Goal: Task Accomplishment & Management: Use online tool/utility

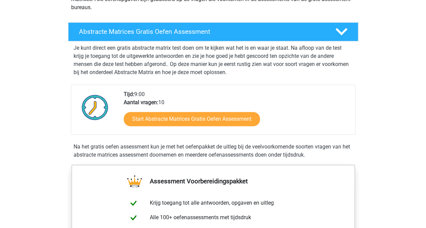
scroll to position [100, 0]
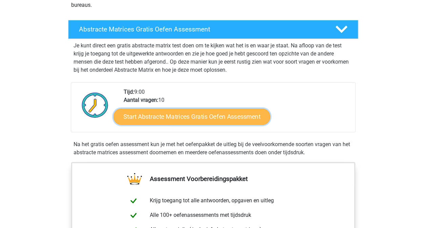
click at [171, 119] on link "Start Abstracte Matrices Gratis Oefen Assessment" at bounding box center [192, 116] width 157 height 16
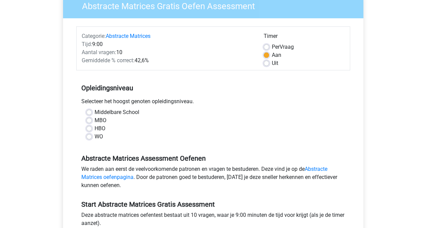
scroll to position [66, 0]
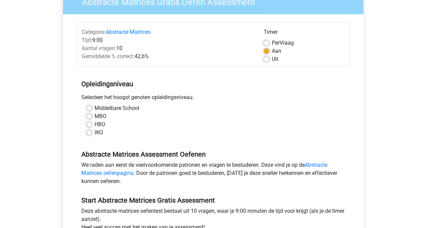
click at [95, 132] on label "WO" at bounding box center [99, 133] width 8 height 8
click at [90, 132] on input "WO" at bounding box center [88, 132] width 5 height 7
radio input "true"
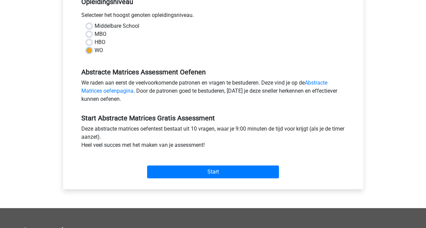
scroll to position [153, 0]
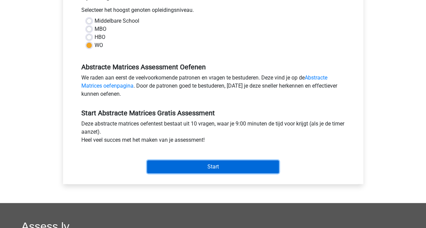
click at [182, 168] on input "Start" at bounding box center [213, 167] width 132 height 13
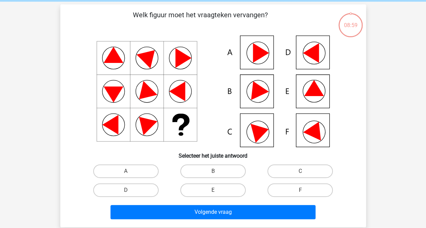
scroll to position [28, 0]
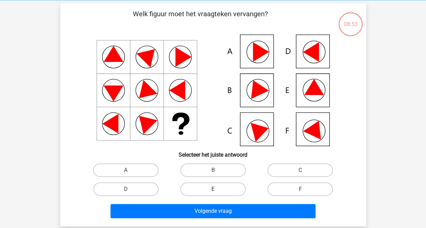
click at [221, 190] on label "E" at bounding box center [212, 190] width 65 height 14
click at [217, 190] on input "E" at bounding box center [215, 191] width 4 height 4
radio input "true"
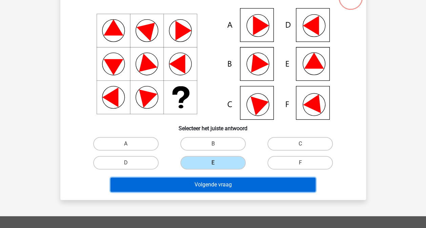
click at [211, 186] on button "Volgende vraag" at bounding box center [212, 185] width 205 height 14
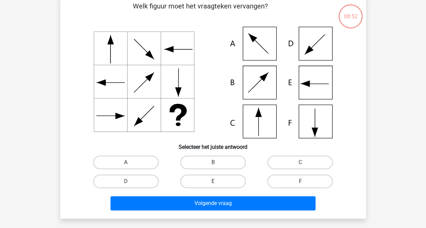
scroll to position [31, 0]
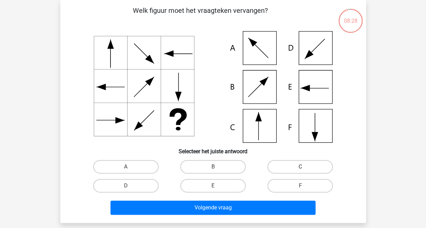
click at [299, 165] on label "C" at bounding box center [299, 167] width 65 height 14
click at [300, 167] on input "C" at bounding box center [302, 169] width 4 height 4
radio input "true"
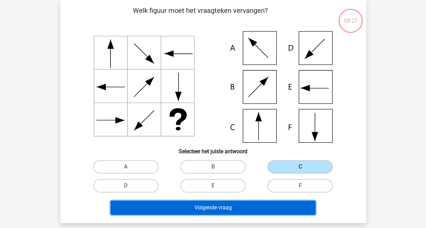
click at [233, 204] on button "Volgende vraag" at bounding box center [212, 208] width 205 height 14
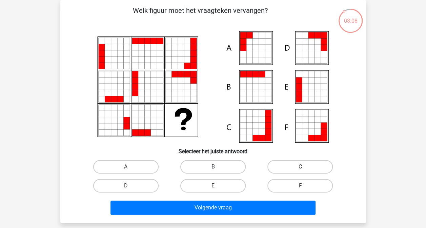
click at [231, 165] on label "B" at bounding box center [212, 167] width 65 height 14
click at [217, 167] on input "B" at bounding box center [215, 169] width 4 height 4
radio input "true"
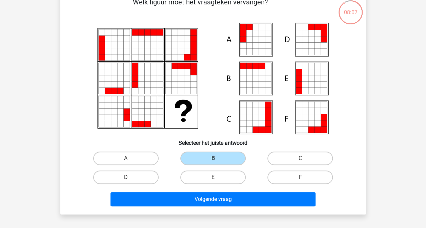
scroll to position [40, 0]
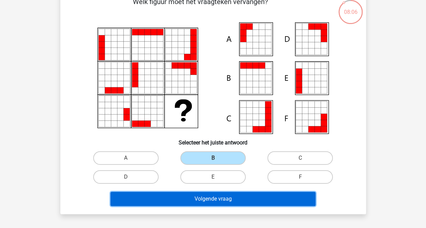
click at [234, 198] on button "Volgende vraag" at bounding box center [212, 199] width 205 height 14
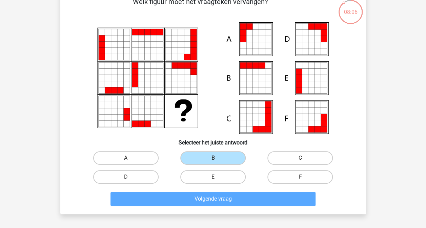
scroll to position [31, 0]
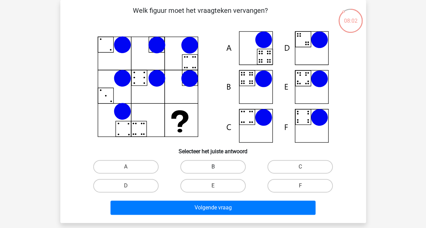
click at [225, 166] on label "B" at bounding box center [212, 167] width 65 height 14
click at [217, 167] on input "B" at bounding box center [215, 169] width 4 height 4
radio input "true"
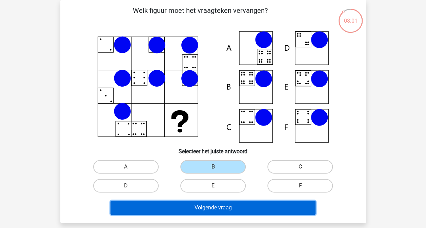
click at [224, 207] on button "Volgende vraag" at bounding box center [212, 208] width 205 height 14
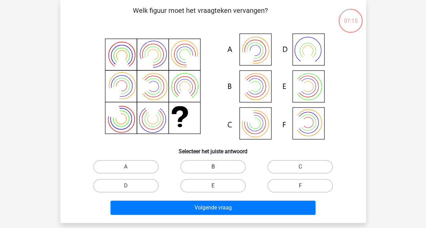
click at [230, 166] on label "B" at bounding box center [212, 167] width 65 height 14
click at [217, 167] on input "B" at bounding box center [215, 169] width 4 height 4
radio input "true"
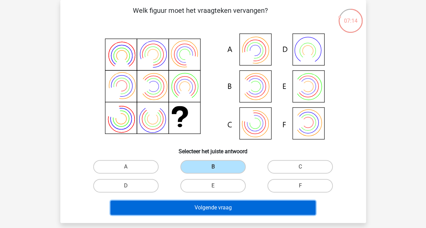
click at [224, 212] on button "Volgende vraag" at bounding box center [212, 208] width 205 height 14
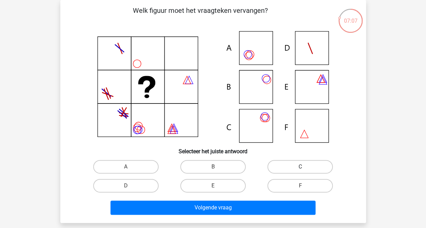
click at [283, 165] on label "C" at bounding box center [299, 167] width 65 height 14
click at [300, 167] on input "C" at bounding box center [302, 169] width 4 height 4
radio input "true"
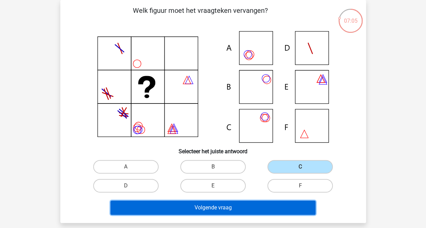
click at [214, 207] on button "Volgende vraag" at bounding box center [212, 208] width 205 height 14
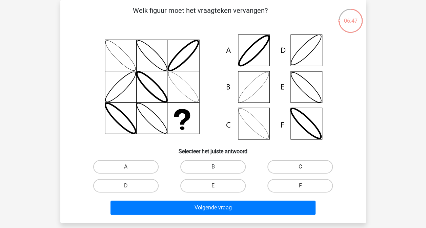
click at [229, 167] on label "B" at bounding box center [212, 167] width 65 height 14
click at [217, 167] on input "B" at bounding box center [215, 169] width 4 height 4
radio input "true"
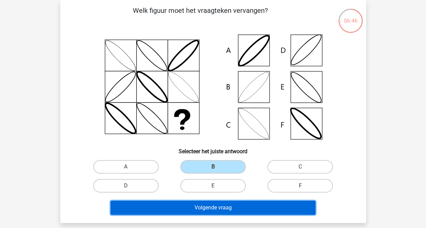
click at [224, 209] on button "Volgende vraag" at bounding box center [212, 208] width 205 height 14
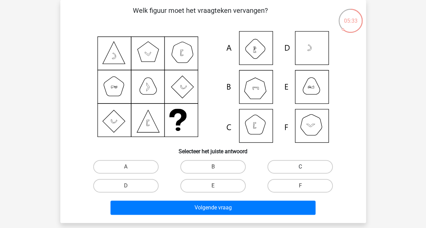
click at [283, 168] on label "C" at bounding box center [299, 167] width 65 height 14
click at [300, 168] on input "C" at bounding box center [302, 169] width 4 height 4
radio input "true"
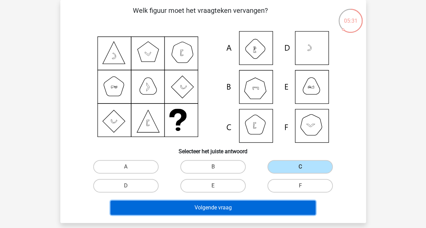
click at [241, 204] on button "Volgende vraag" at bounding box center [212, 208] width 205 height 14
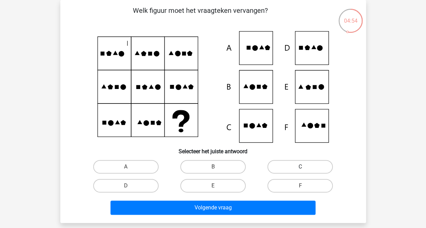
click at [287, 168] on label "C" at bounding box center [299, 167] width 65 height 14
click at [300, 168] on input "C" at bounding box center [302, 169] width 4 height 4
radio input "true"
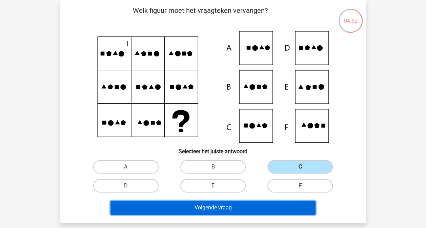
click at [248, 209] on button "Volgende vraag" at bounding box center [212, 208] width 205 height 14
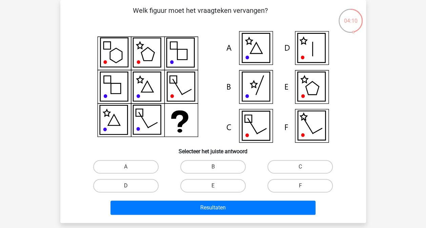
click at [146, 186] on label "D" at bounding box center [125, 186] width 65 height 14
click at [130, 186] on input "D" at bounding box center [128, 188] width 4 height 4
radio input "true"
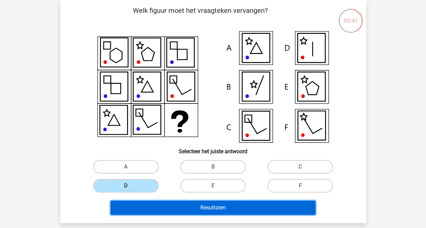
click at [185, 206] on button "Resultaten" at bounding box center [212, 208] width 205 height 14
